Goal: Task Accomplishment & Management: Manage account settings

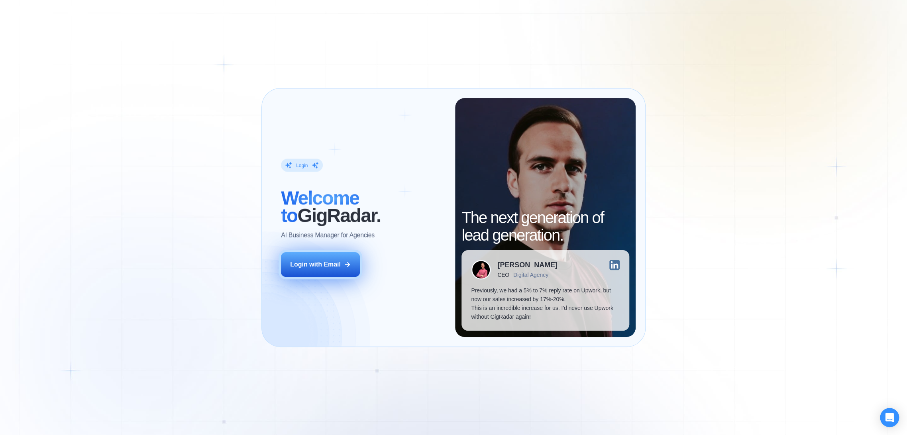
drag, startPoint x: 340, startPoint y: 272, endPoint x: 314, endPoint y: 262, distance: 27.9
click at [314, 262] on button "Login with Email" at bounding box center [320, 264] width 79 height 25
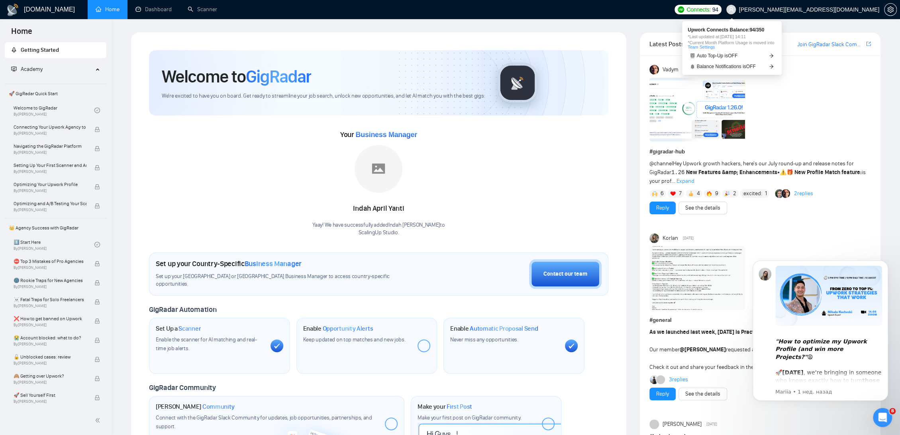
click at [711, 8] on span "Connects:" at bounding box center [699, 9] width 24 height 9
click at [833, 10] on span "[PERSON_NAME][EMAIL_ADDRESS][DOMAIN_NAME]" at bounding box center [809, 10] width 140 height 0
click at [890, 10] on icon "setting" at bounding box center [891, 9] width 6 height 6
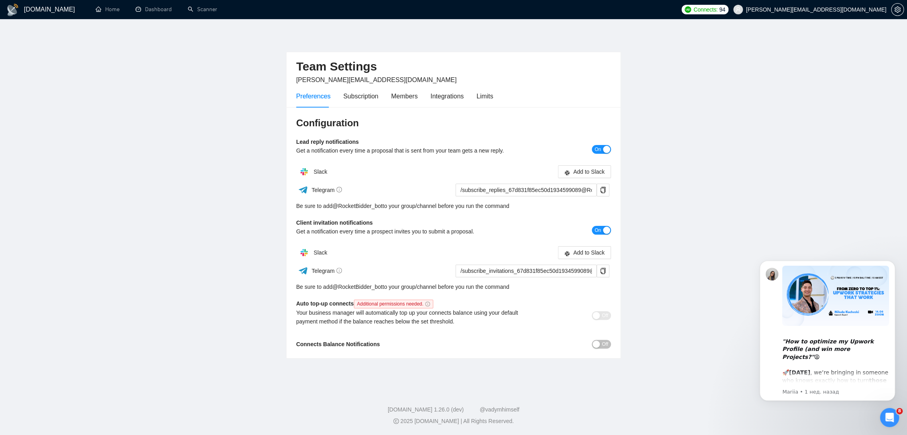
click at [491, 94] on div "Preferences Subscription Members Integrations Limits" at bounding box center [453, 96] width 315 height 23
click at [488, 94] on div "Limits" at bounding box center [485, 96] width 17 height 10
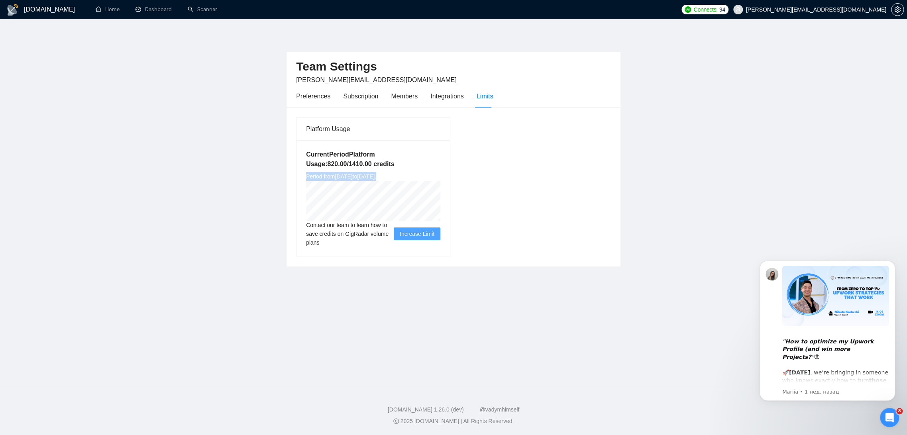
drag, startPoint x: 306, startPoint y: 177, endPoint x: 434, endPoint y: 176, distance: 128.0
click at [434, 176] on div "Current Period Platform Usage: 820.00 / 1410.00 credits Period from [DATE] to […" at bounding box center [373, 198] width 153 height 116
copy span "Period from [DATE] to [DATE] ."
click at [320, 96] on div "Preferences" at bounding box center [313, 96] width 34 height 10
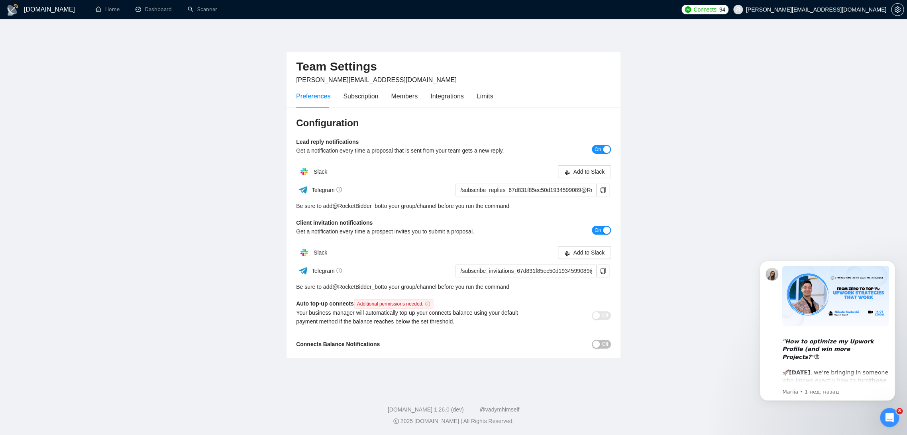
click at [500, 91] on div "Preferences Subscription Members Integrations Limits" at bounding box center [453, 96] width 315 height 23
click at [482, 96] on div "Limits" at bounding box center [485, 96] width 17 height 10
